Goal: Information Seeking & Learning: Compare options

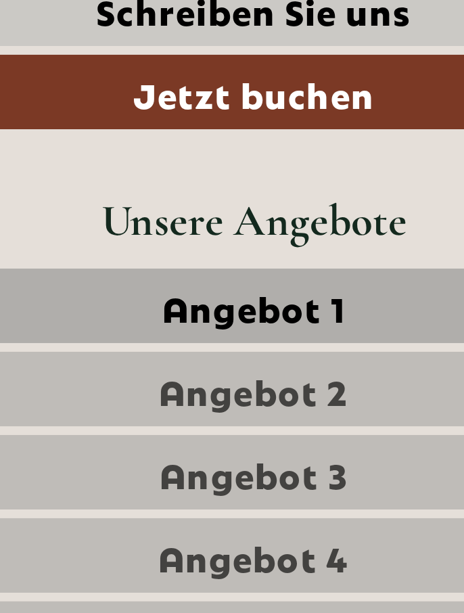
scroll to position [342, 0]
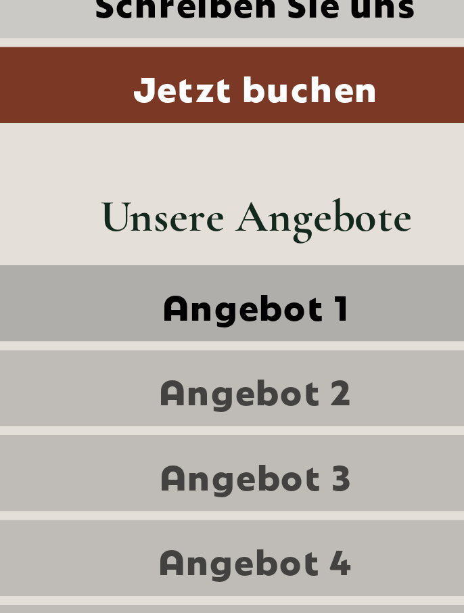
click at [238, 360] on span "Angebot 1" at bounding box center [232, 369] width 73 height 19
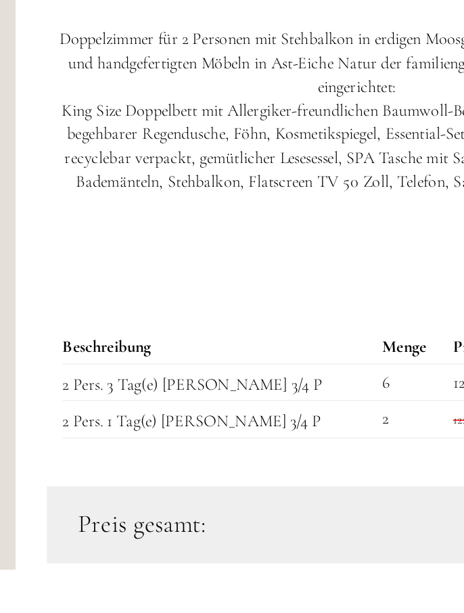
scroll to position [1692, 0]
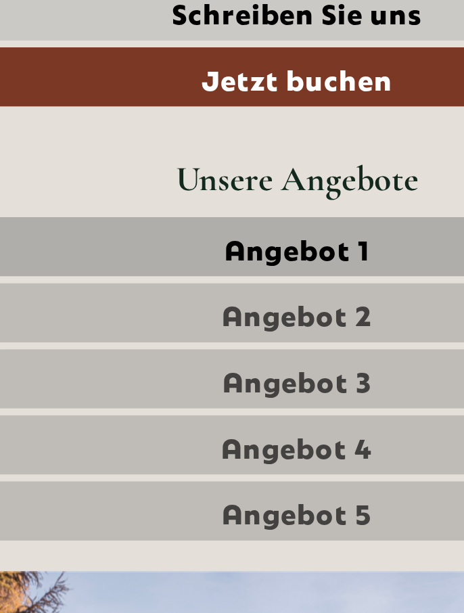
click at [261, 336] on span "Angebot 2" at bounding box center [232, 345] width 76 height 19
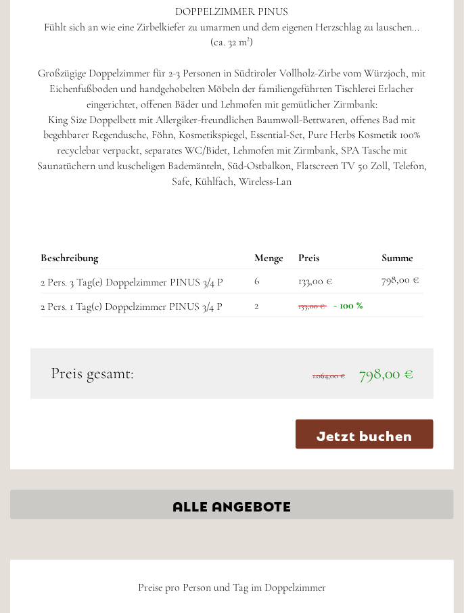
scroll to position [1893, 0]
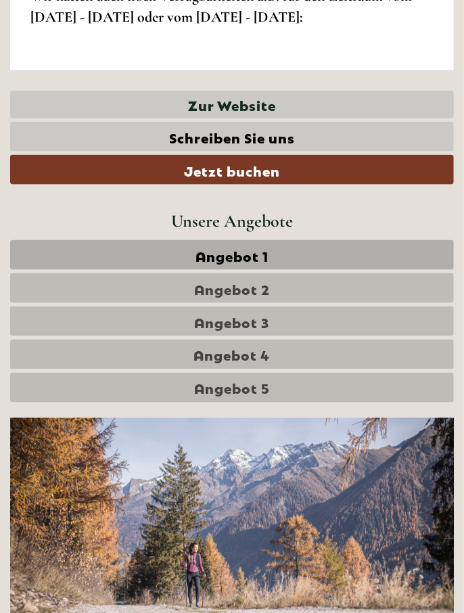
click at [265, 312] on span "Angebot 3" at bounding box center [232, 321] width 75 height 19
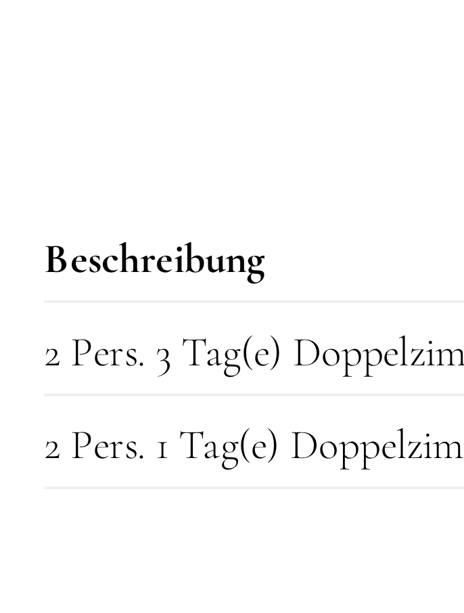
scroll to position [1546, 0]
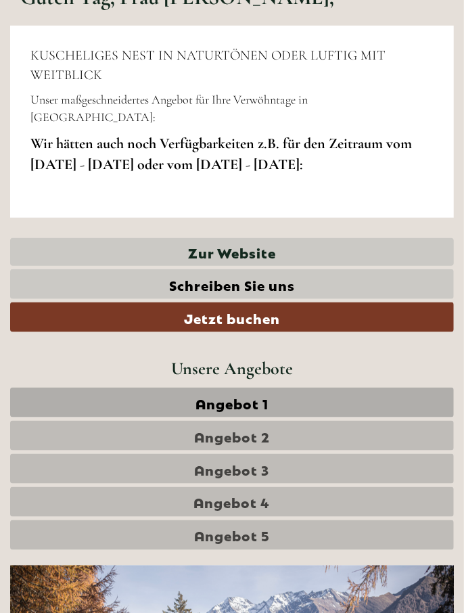
click at [317, 520] on link "Angebot 5" at bounding box center [232, 535] width 444 height 30
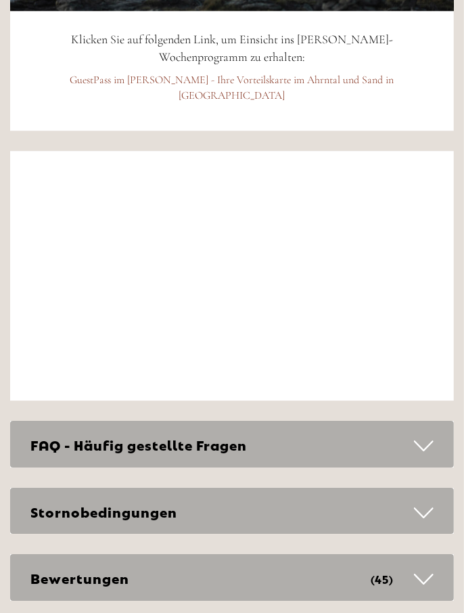
scroll to position [4295, 0]
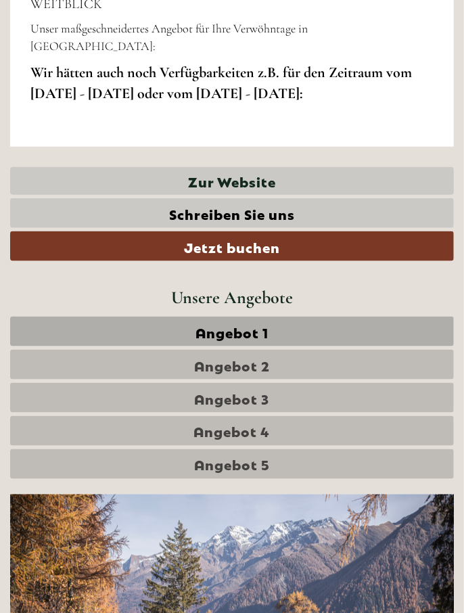
scroll to position [382, 0]
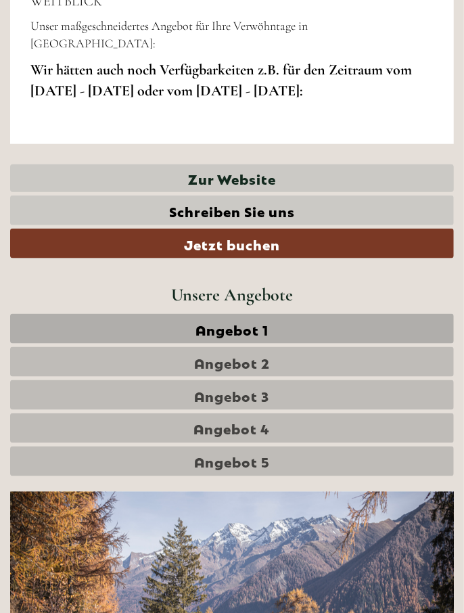
click at [241, 452] on span "Angebot 5" at bounding box center [232, 461] width 76 height 19
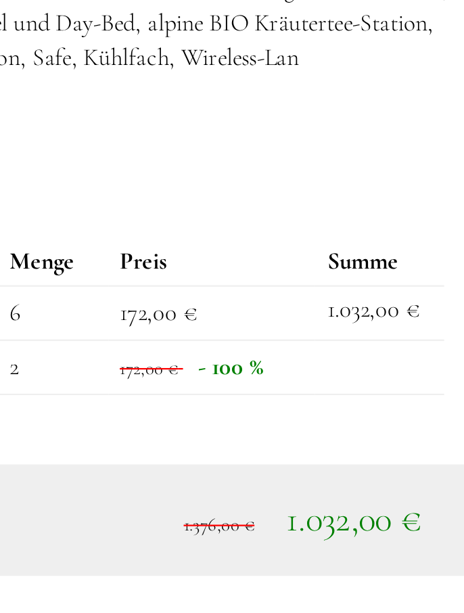
scroll to position [1923, 0]
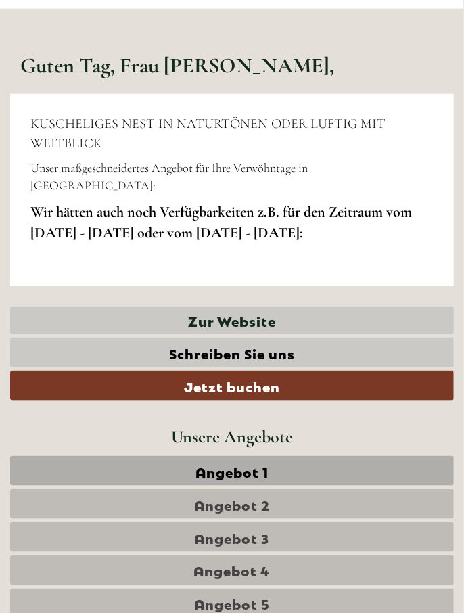
click at [204, 462] on span "Angebot 1" at bounding box center [232, 471] width 73 height 19
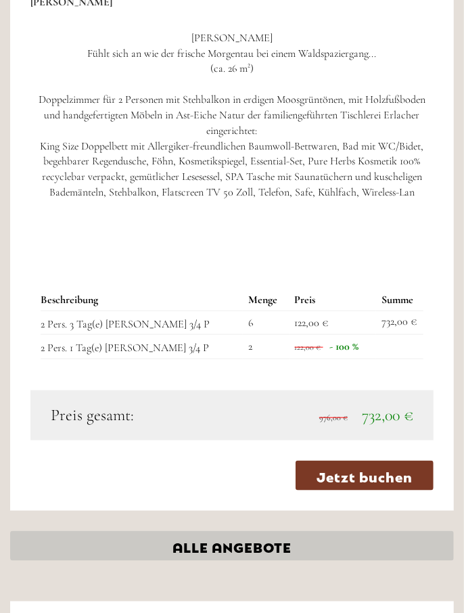
scroll to position [1863, 0]
